Goal: Task Accomplishment & Management: Complete application form

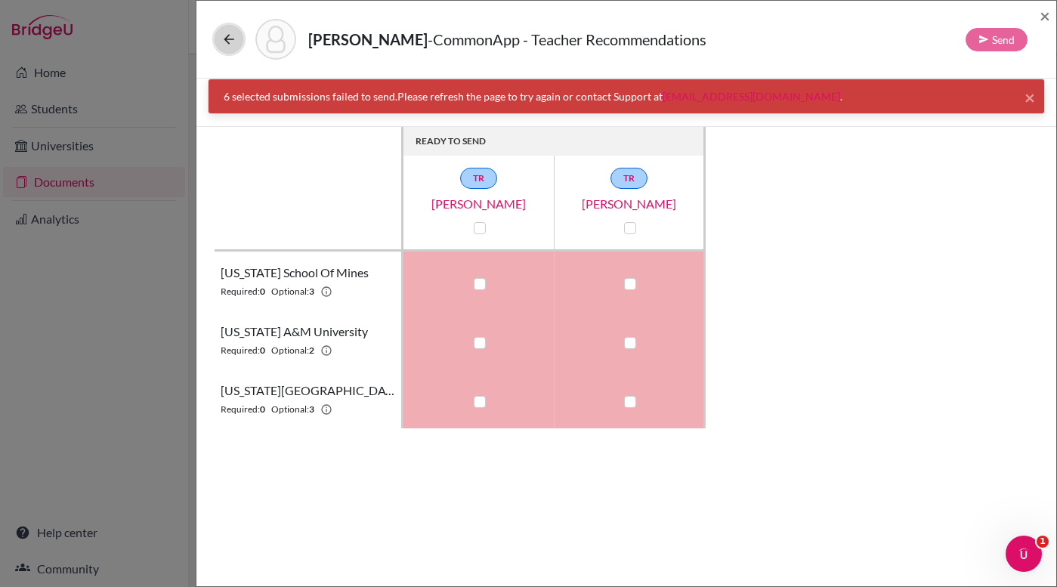
click at [230, 37] on icon at bounding box center [228, 39] width 15 height 15
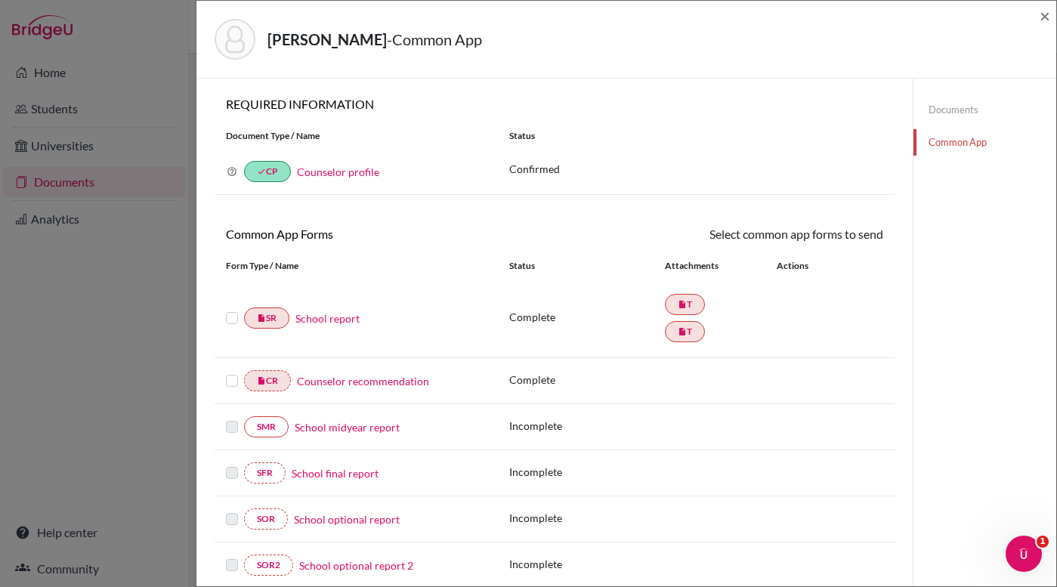
click at [958, 138] on link "Common App" at bounding box center [984, 142] width 143 height 26
click at [942, 113] on link "Documents" at bounding box center [984, 110] width 143 height 26
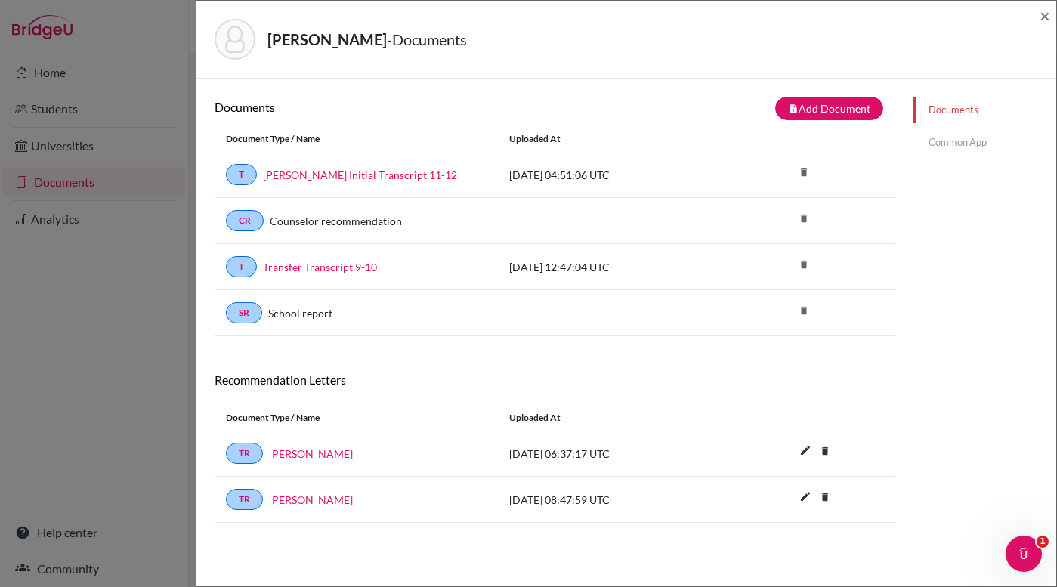
click at [949, 143] on link "Common App" at bounding box center [984, 142] width 143 height 26
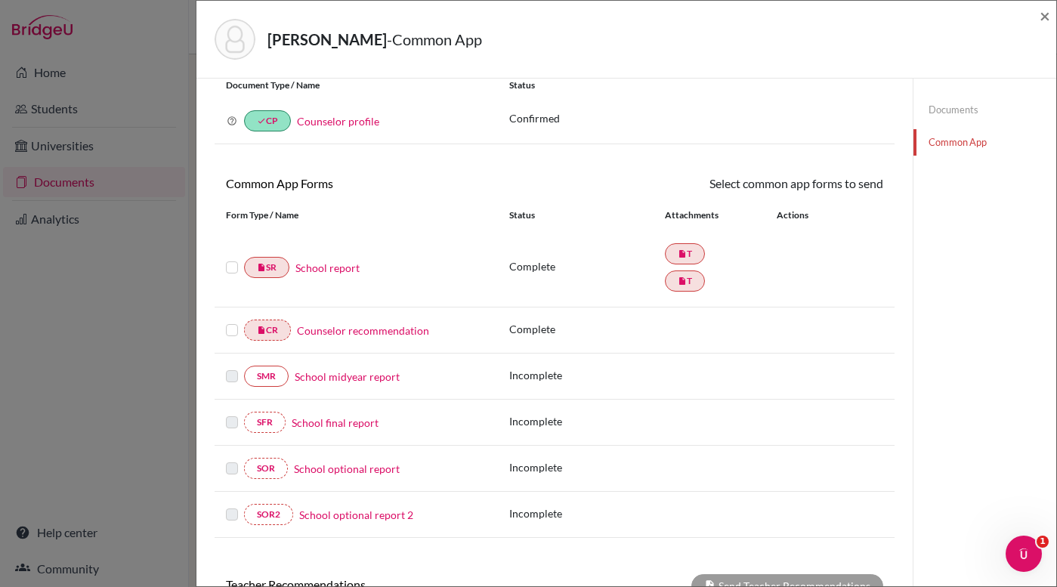
scroll to position [50, 0]
click at [228, 259] on label at bounding box center [232, 259] width 12 height 0
click at [0, 0] on input "checkbox" at bounding box center [0, 0] width 0 height 0
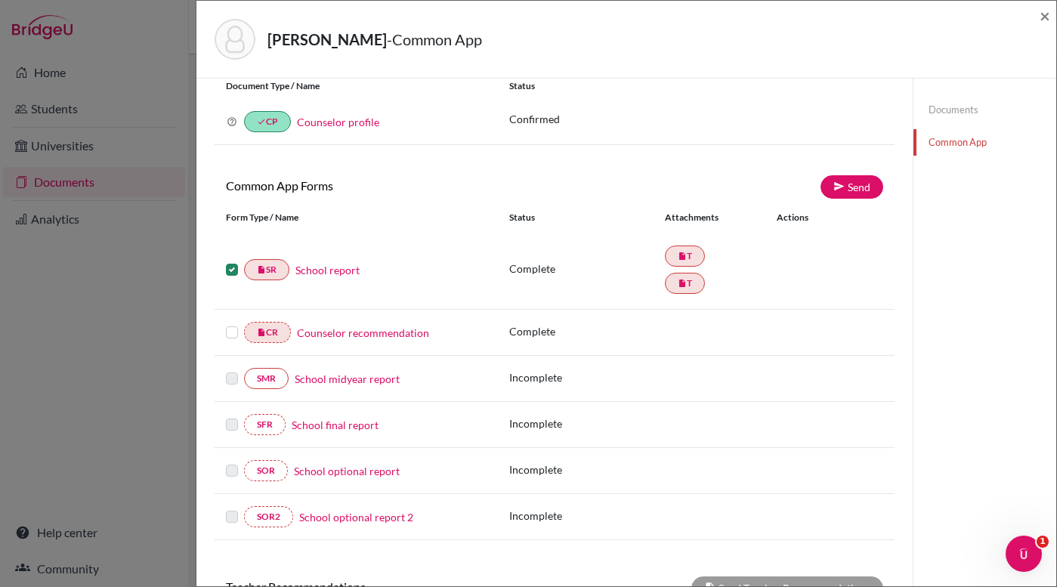
click at [233, 323] on label at bounding box center [232, 323] width 12 height 0
click at [0, 0] on input "checkbox" at bounding box center [0, 0] width 0 height 0
click at [227, 261] on label at bounding box center [232, 261] width 12 height 0
click at [0, 0] on input "checkbox" at bounding box center [0, 0] width 0 height 0
click at [230, 323] on label at bounding box center [232, 323] width 12 height 0
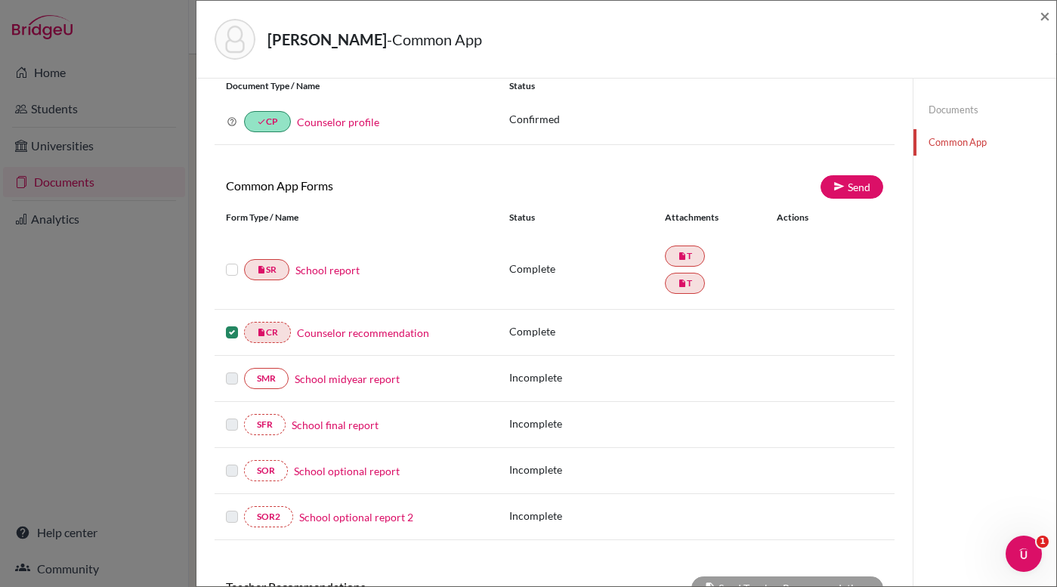
click at [0, 0] on input "checkbox" at bounding box center [0, 0] width 0 height 0
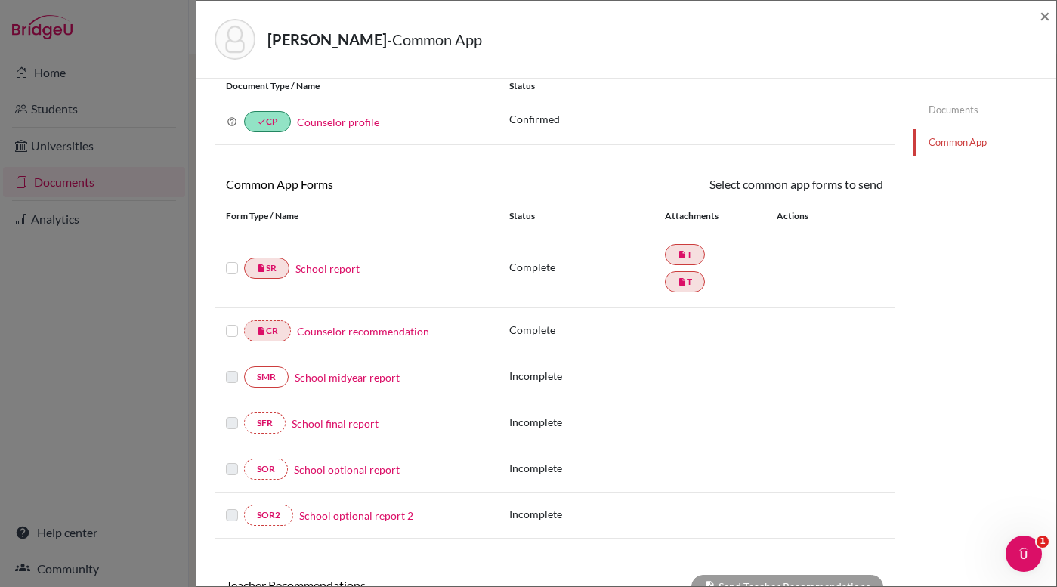
click at [229, 262] on div at bounding box center [235, 268] width 18 height 18
click at [229, 259] on label at bounding box center [232, 259] width 12 height 0
click at [0, 0] on input "checkbox" at bounding box center [0, 0] width 0 height 0
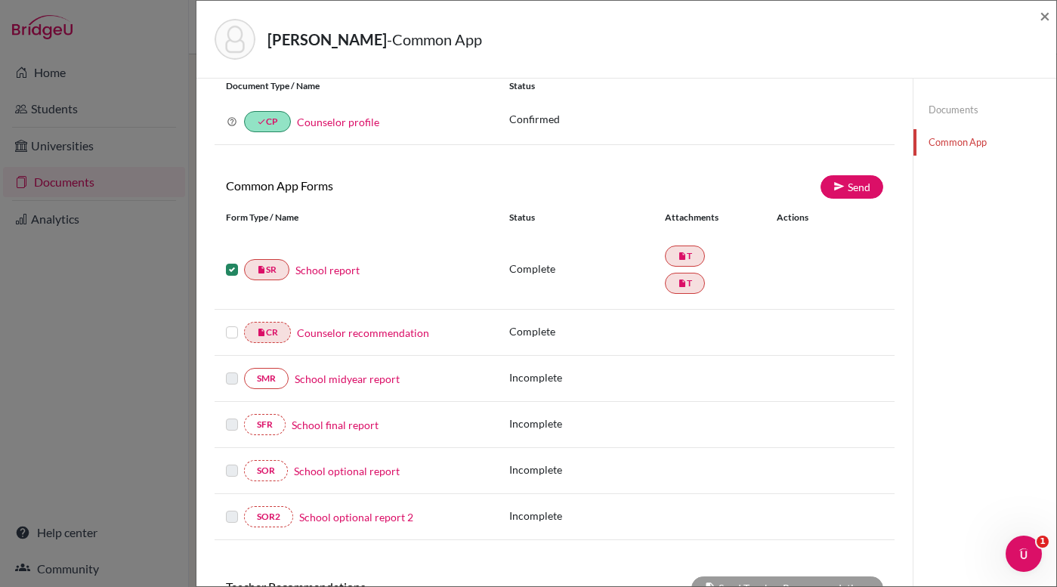
click at [232, 323] on label at bounding box center [232, 323] width 12 height 0
click at [0, 0] on input "checkbox" at bounding box center [0, 0] width 0 height 0
click at [845, 193] on link "Send" at bounding box center [851, 186] width 63 height 23
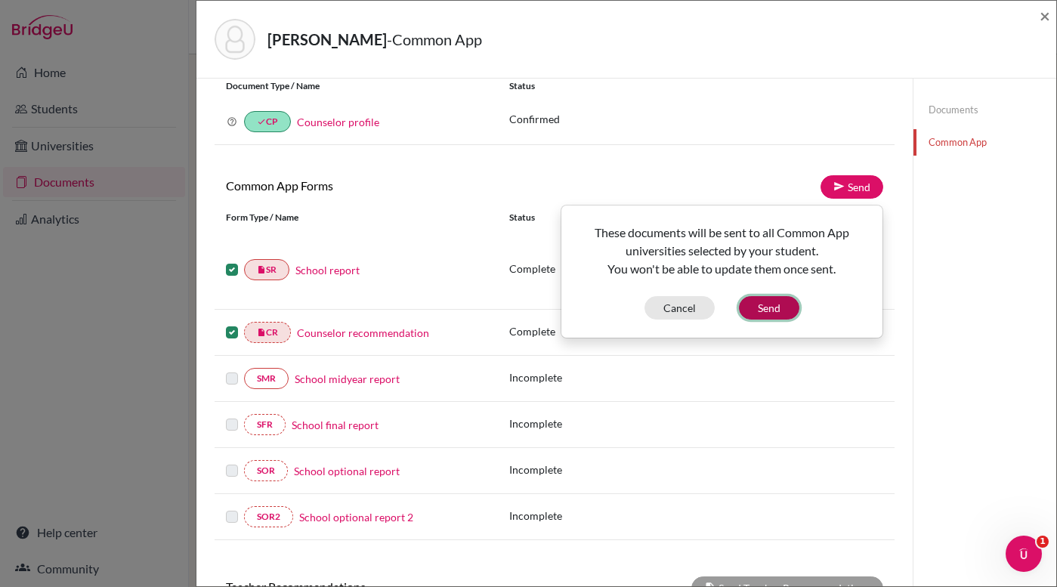
click at [781, 306] on button "Send" at bounding box center [769, 307] width 60 height 23
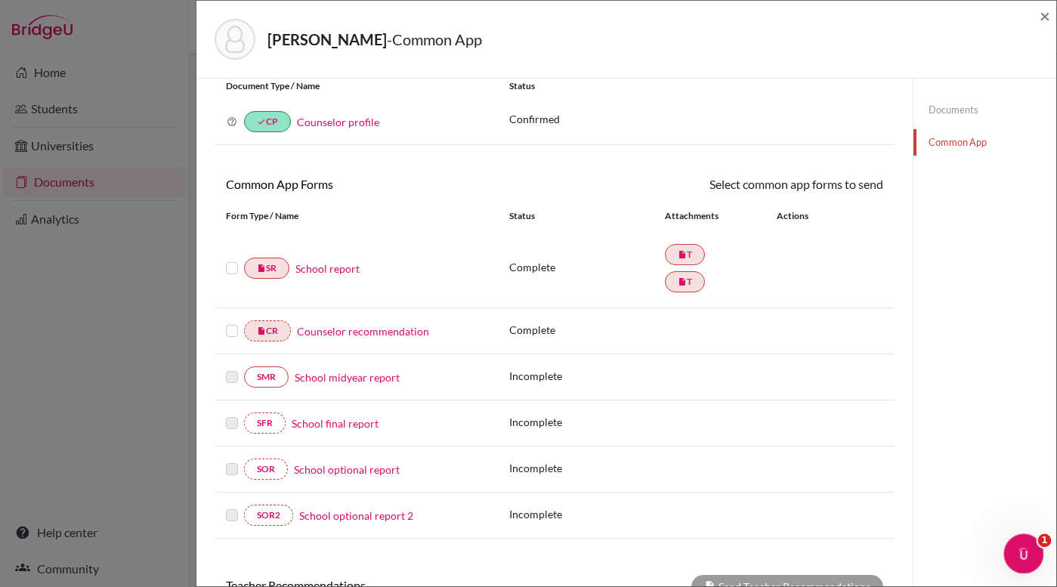
click at [1012, 554] on icon "Open Intercom Messenger" at bounding box center [1021, 551] width 25 height 25
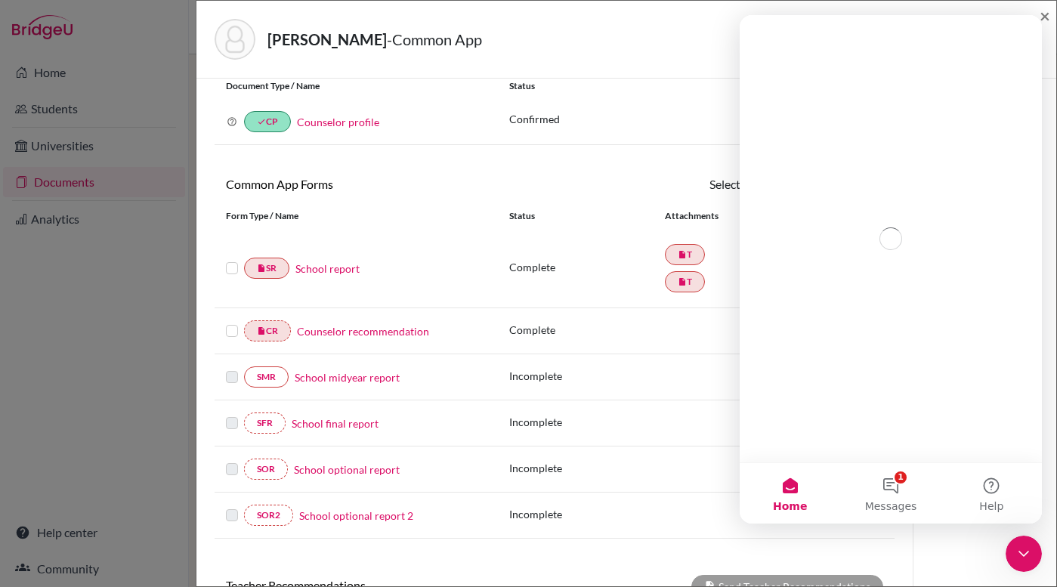
scroll to position [0, 0]
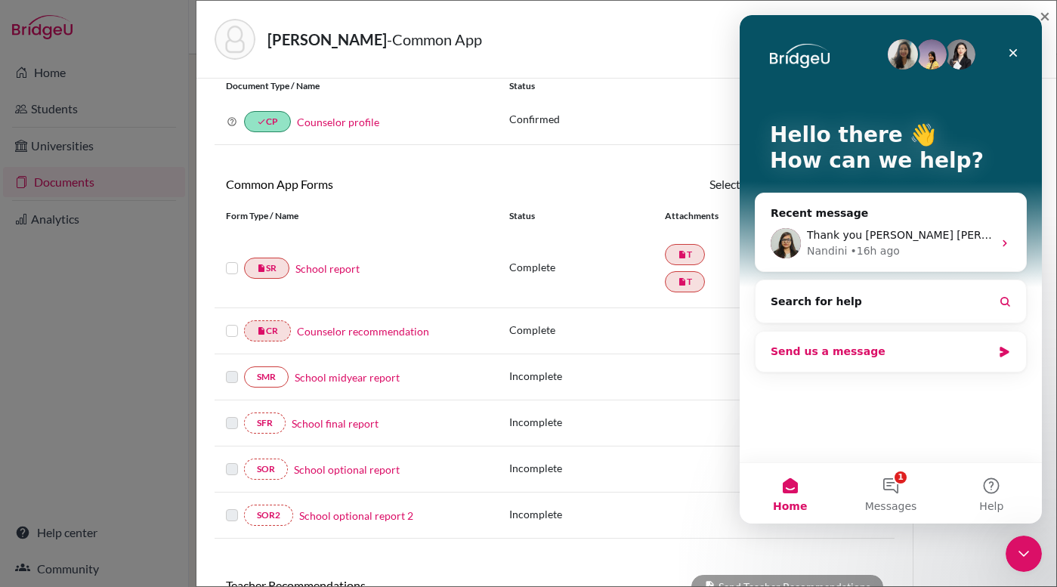
click at [838, 356] on div "Send us a message" at bounding box center [880, 352] width 221 height 16
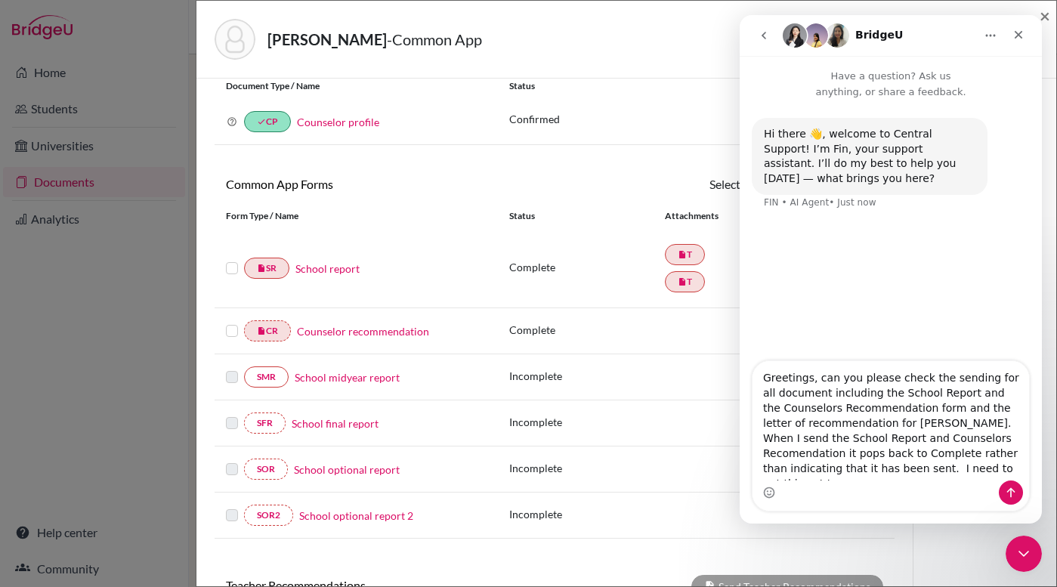
scroll to position [9, 0]
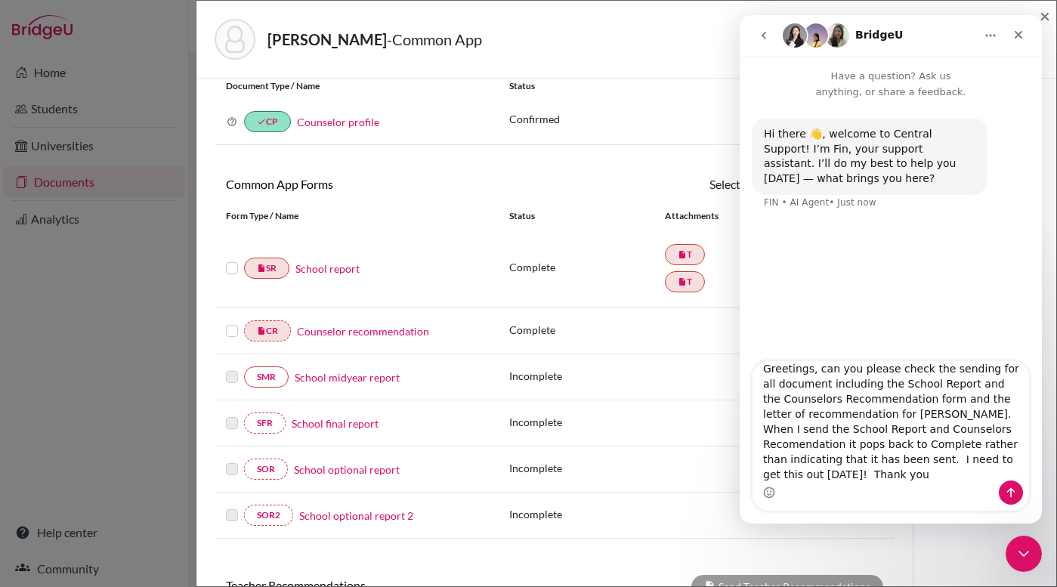
type textarea "Greetings, can you please check the sending for all document including the Scho…"
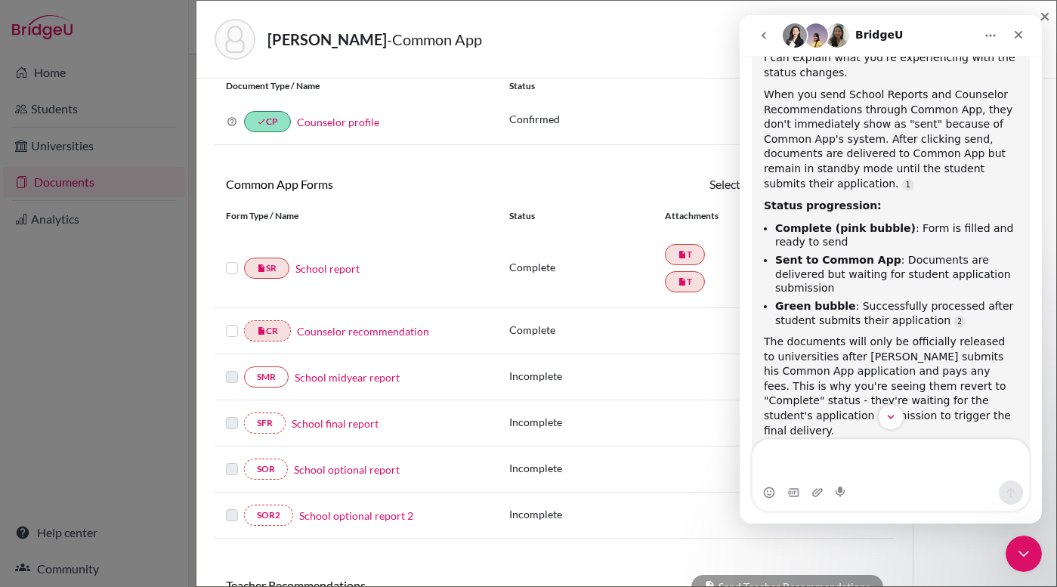
scroll to position [366, 0]
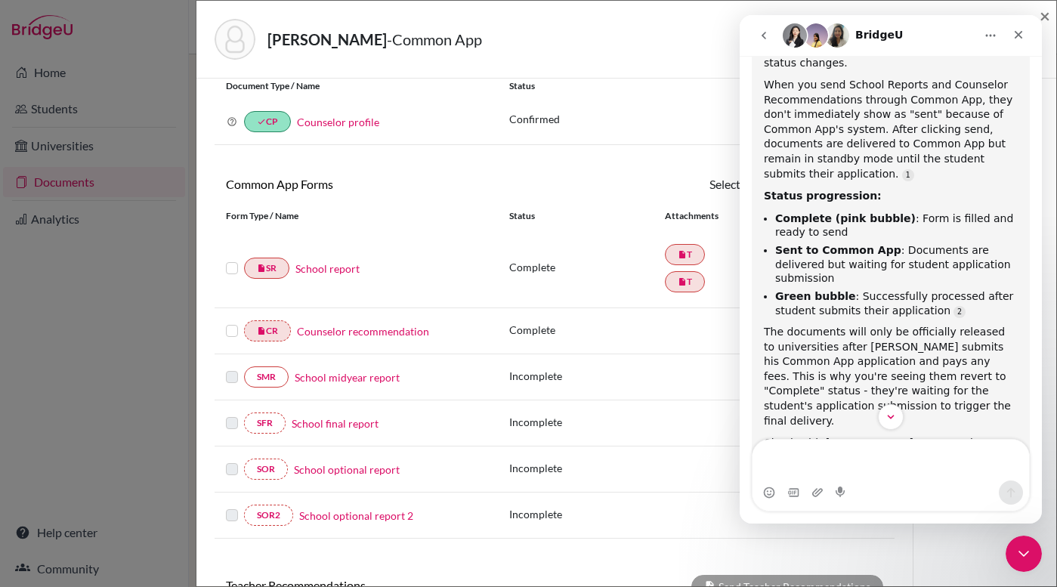
click at [781, 461] on textarea "Message…" at bounding box center [890, 460] width 276 height 41
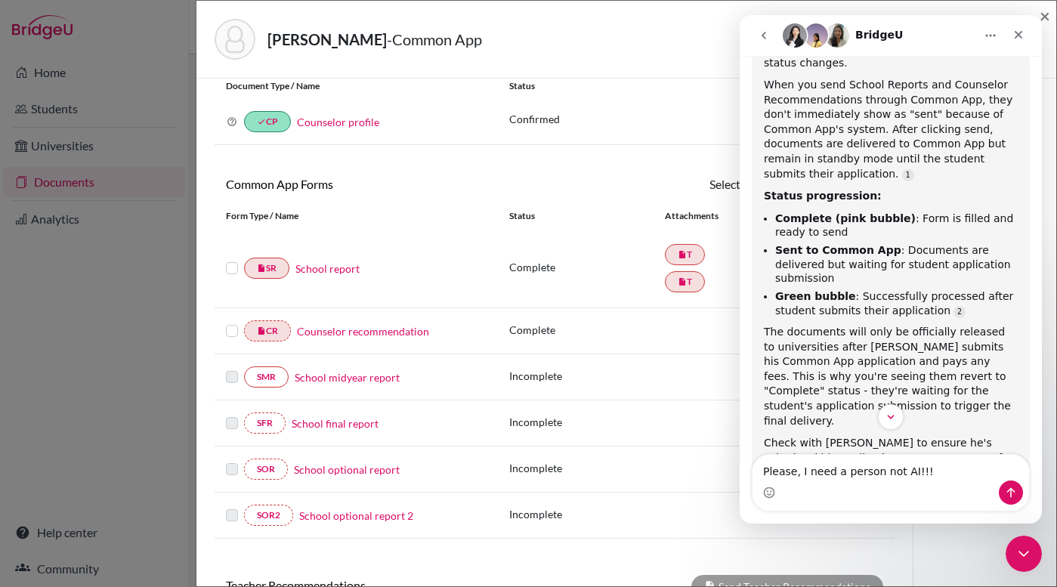
type textarea "Please, I need a person not AI!!!"
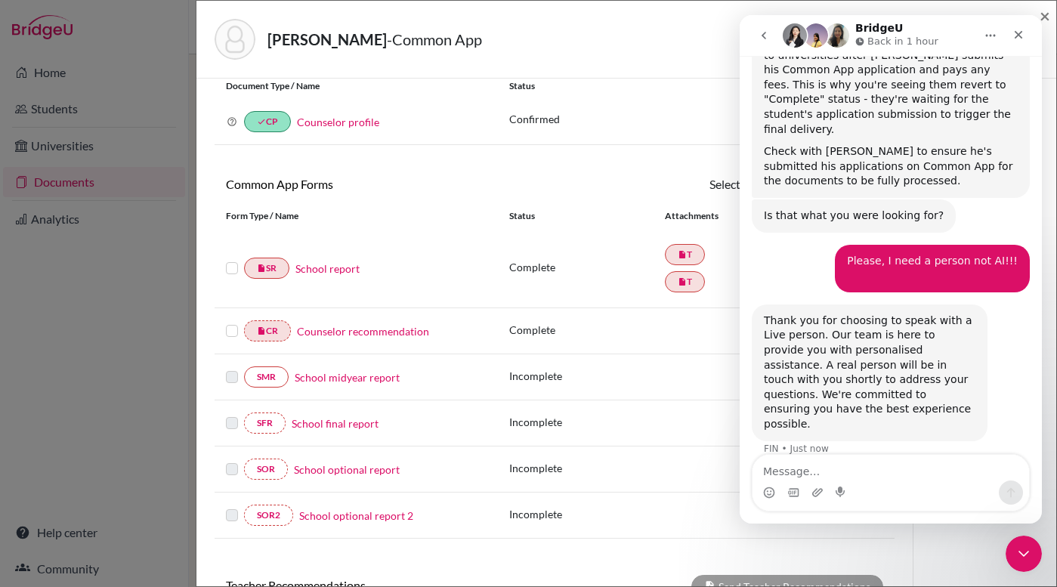
scroll to position [661, 0]
